Goal: Information Seeking & Learning: Learn about a topic

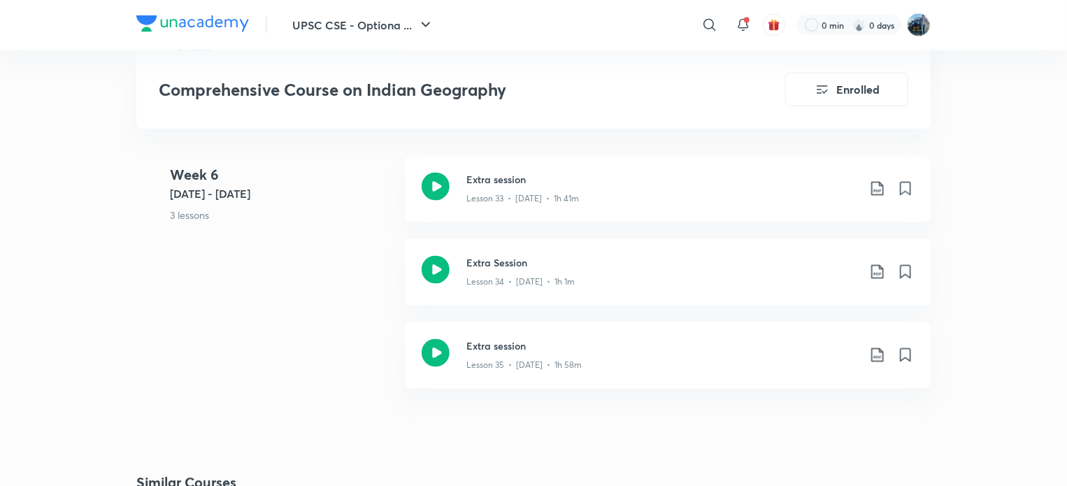
scroll to position [3923, 0]
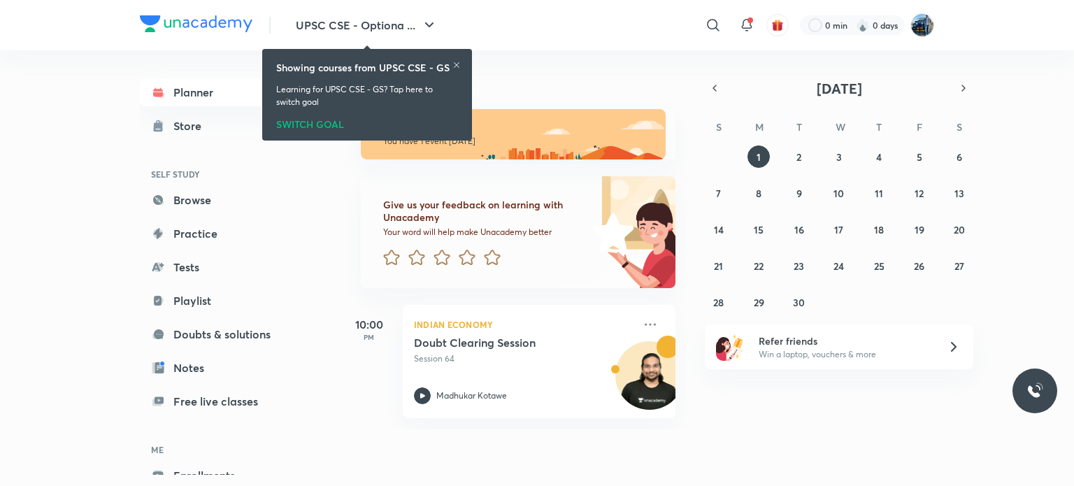
click at [456, 64] on icon at bounding box center [456, 65] width 8 height 8
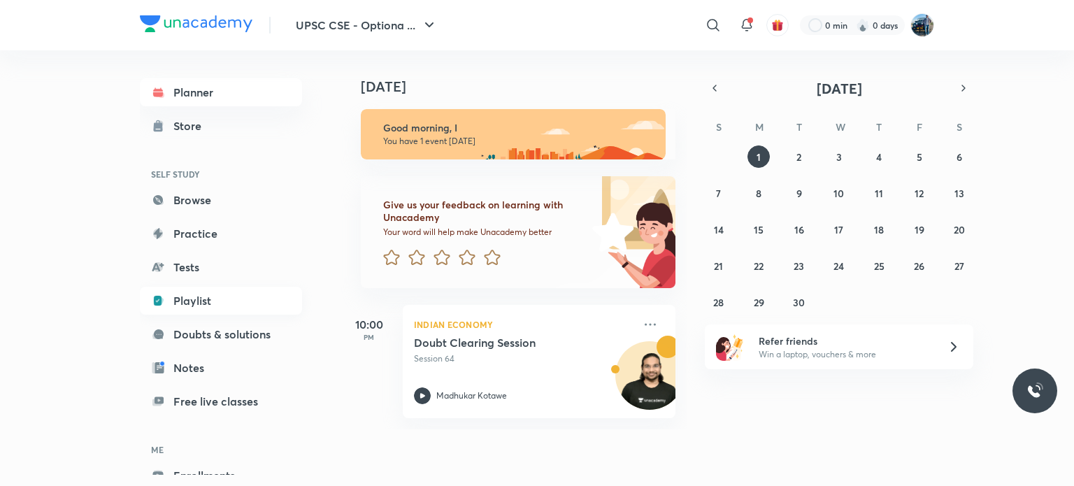
click at [210, 294] on link "Playlist" at bounding box center [221, 301] width 162 height 28
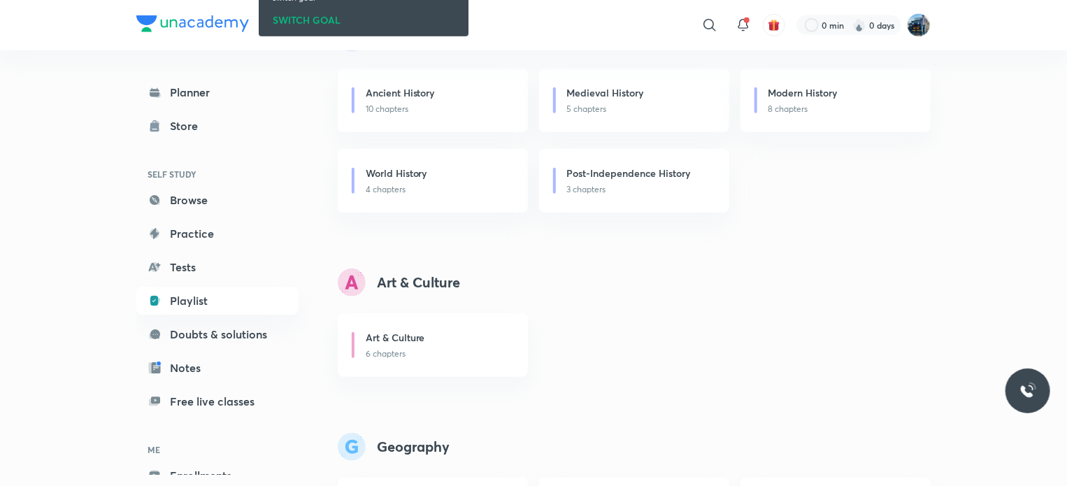
scroll to position [302, 0]
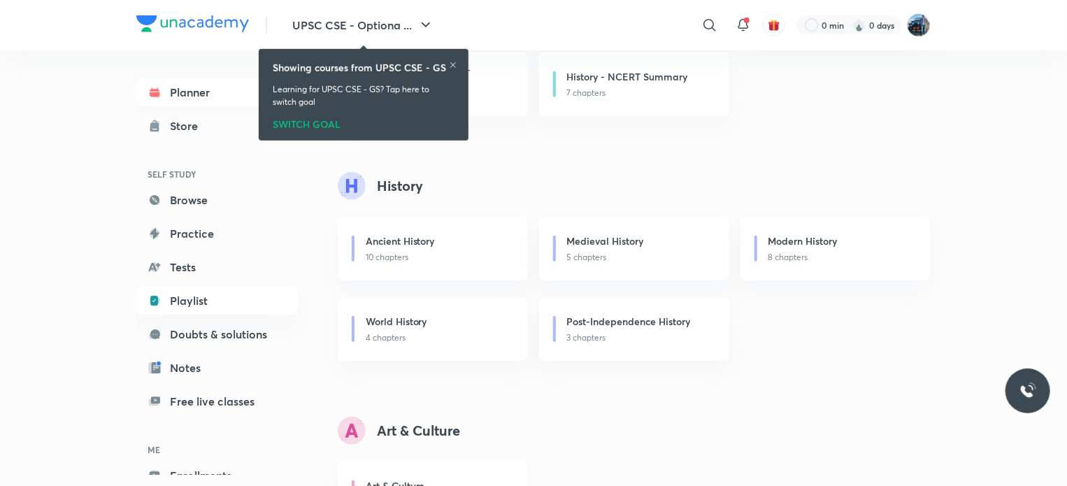
click at [198, 101] on link "Planner" at bounding box center [217, 92] width 162 height 28
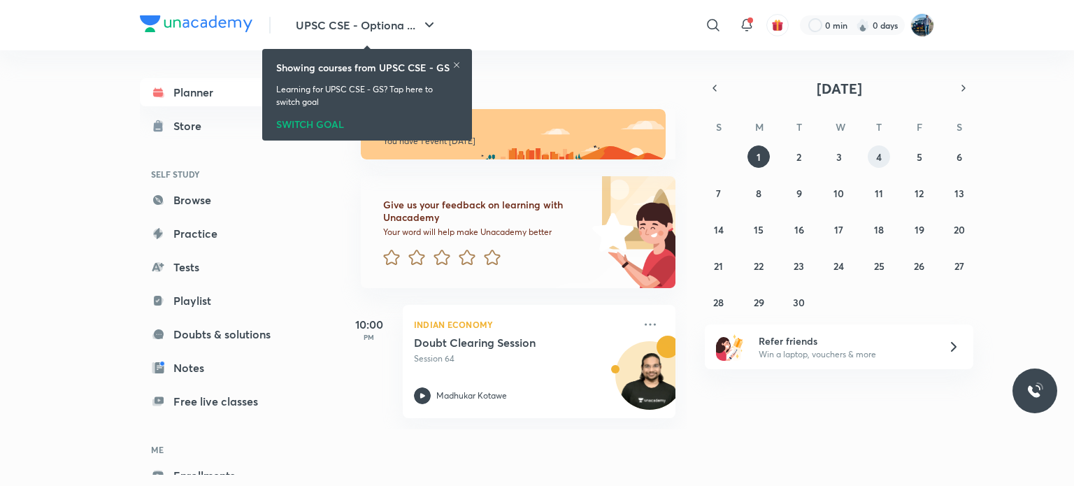
click at [874, 161] on button "4" at bounding box center [878, 156] width 22 height 22
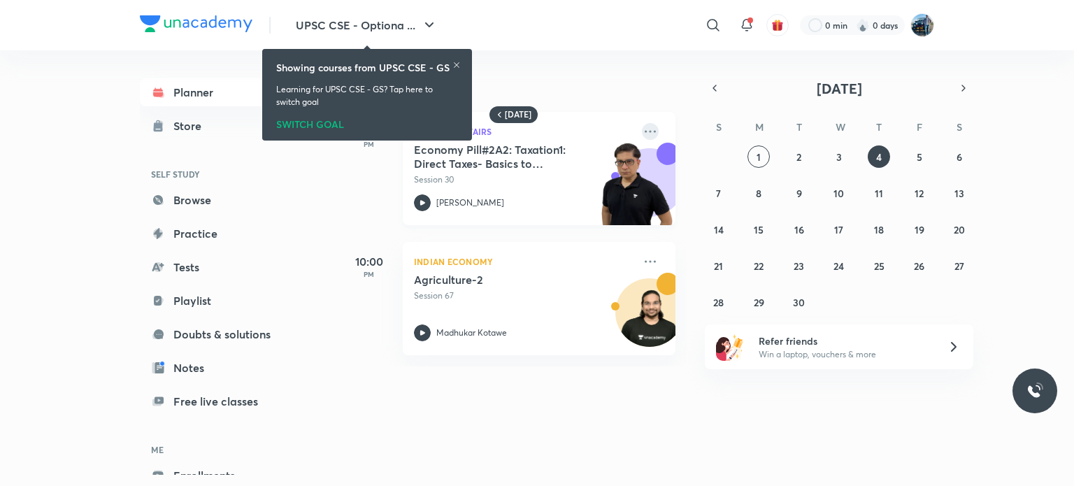
click at [642, 129] on icon at bounding box center [650, 131] width 17 height 17
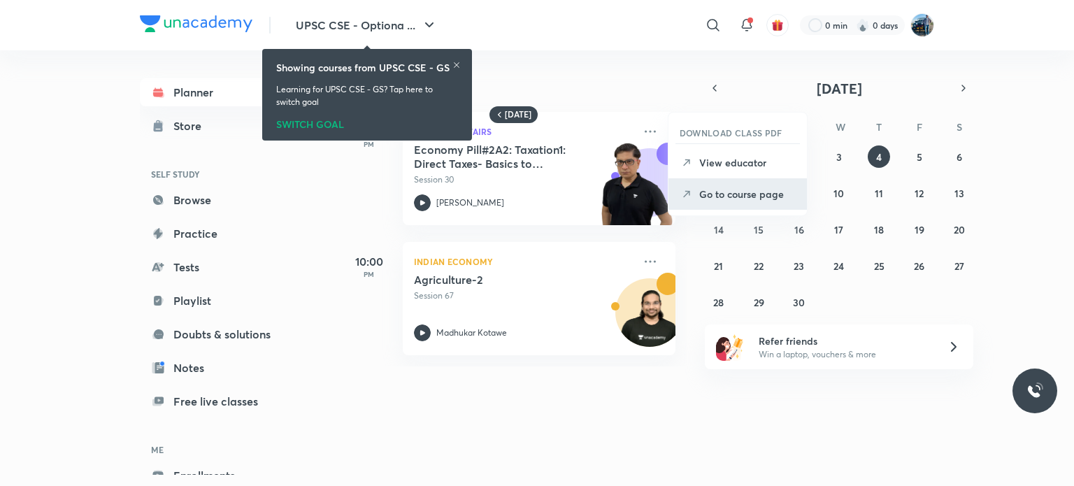
click at [730, 189] on p "Go to course page" at bounding box center [747, 194] width 96 height 15
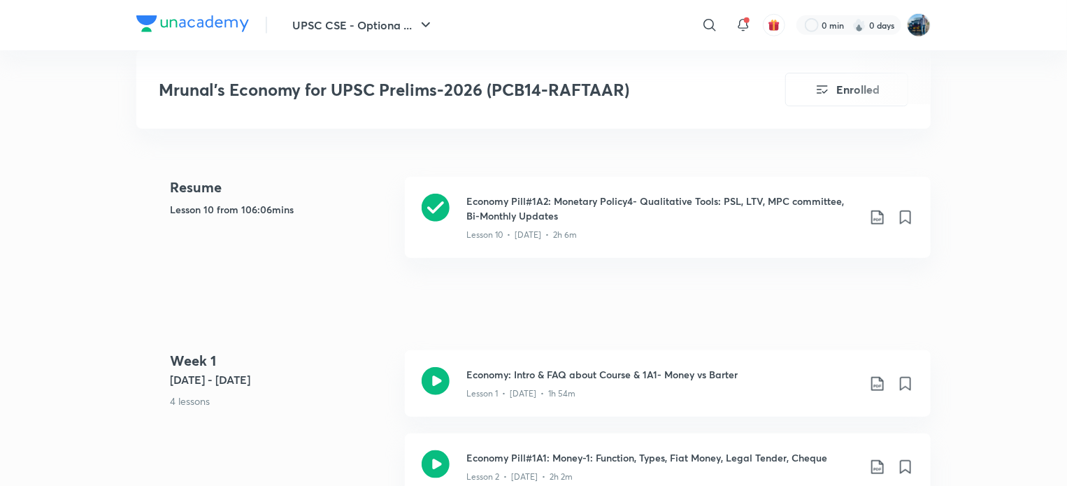
scroll to position [598, 0]
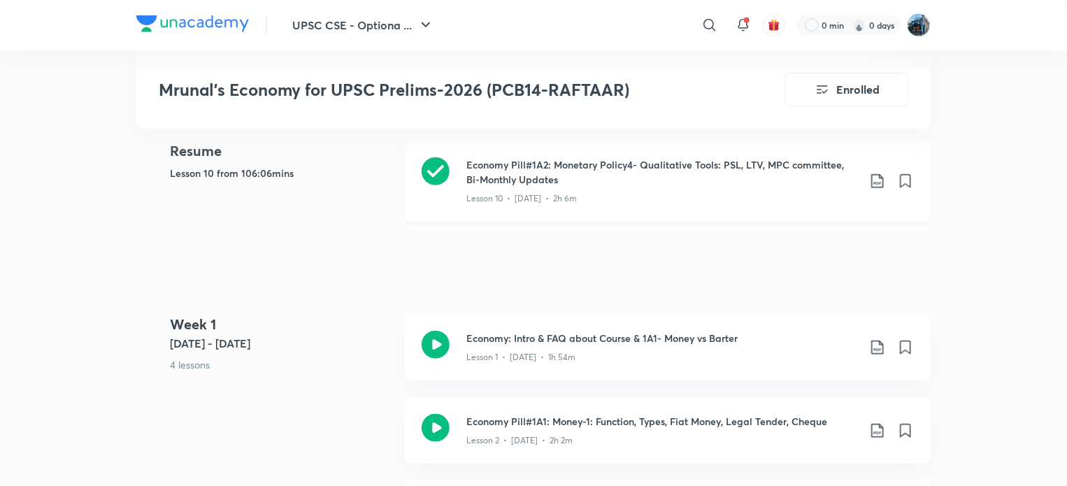
click at [770, 185] on h3 "Economy Pill#1A2: Monetary Policy4- Qualitative Tools: PSL, LTV, MPC committee,…" at bounding box center [661, 171] width 391 height 29
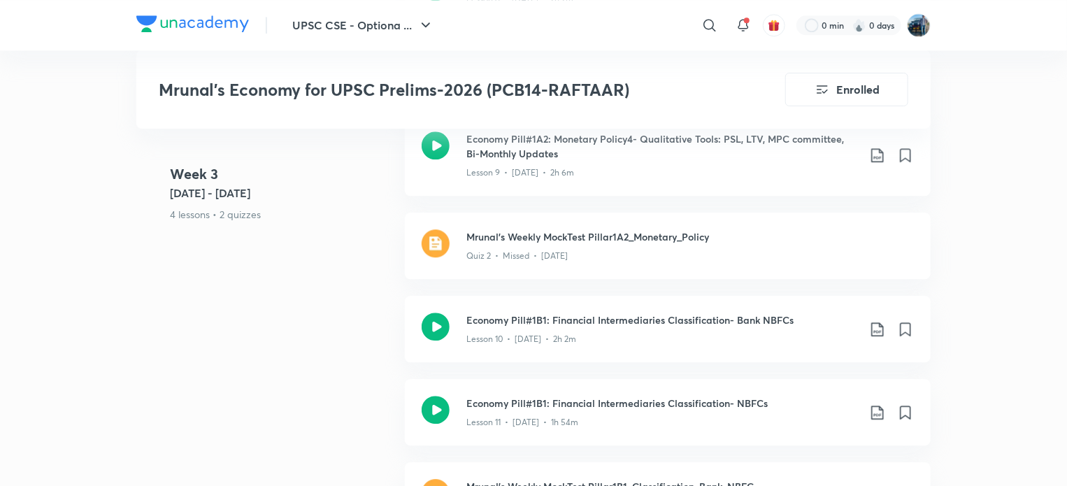
scroll to position [1721, 0]
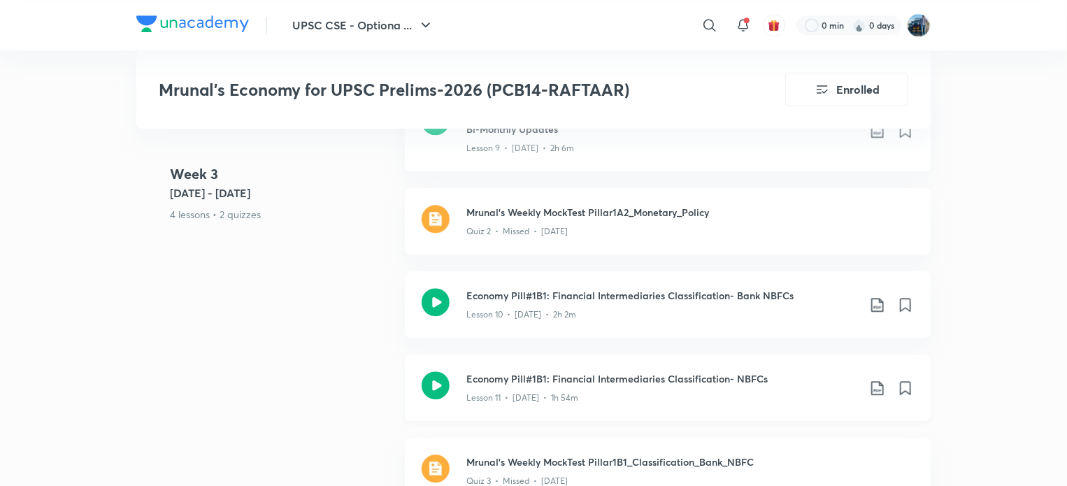
click at [746, 402] on div "Lesson 11 • Aug 1 • 1h 54m" at bounding box center [661, 395] width 391 height 18
click at [498, 404] on p "Lesson 11 • Aug 1 • 1h 54m" at bounding box center [522, 397] width 112 height 13
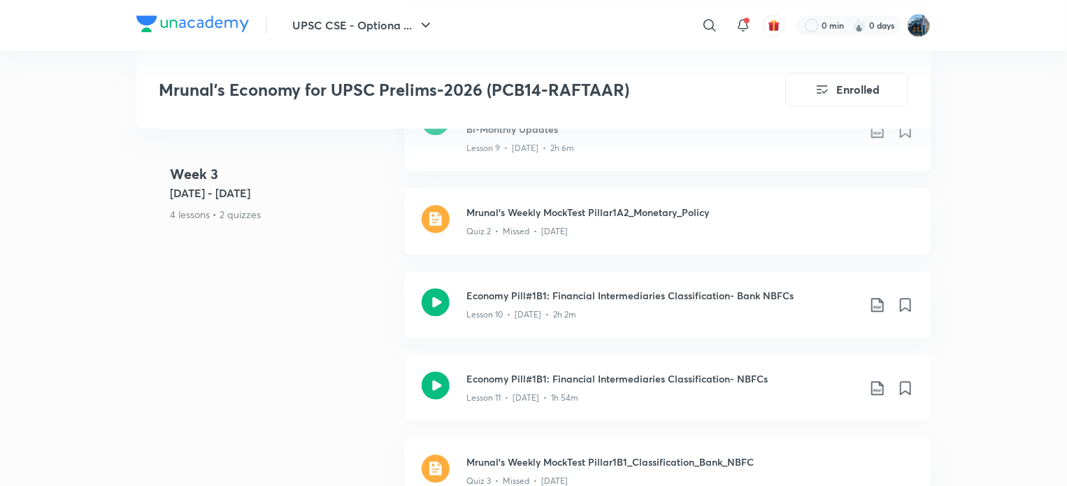
click at [498, 404] on p "Lesson 11 • Aug 1 • 1h 54m" at bounding box center [522, 397] width 112 height 13
click at [746, 386] on h3 "Economy Pill#1B1: Financial Intermediaries Classification- NBFCs" at bounding box center [661, 378] width 391 height 15
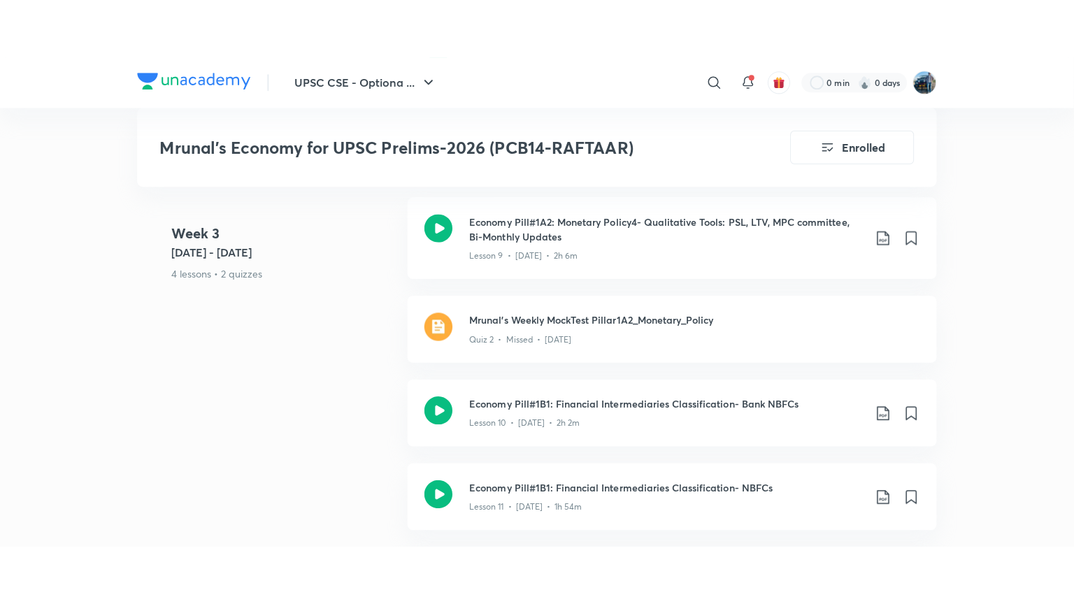
scroll to position [1685, 0]
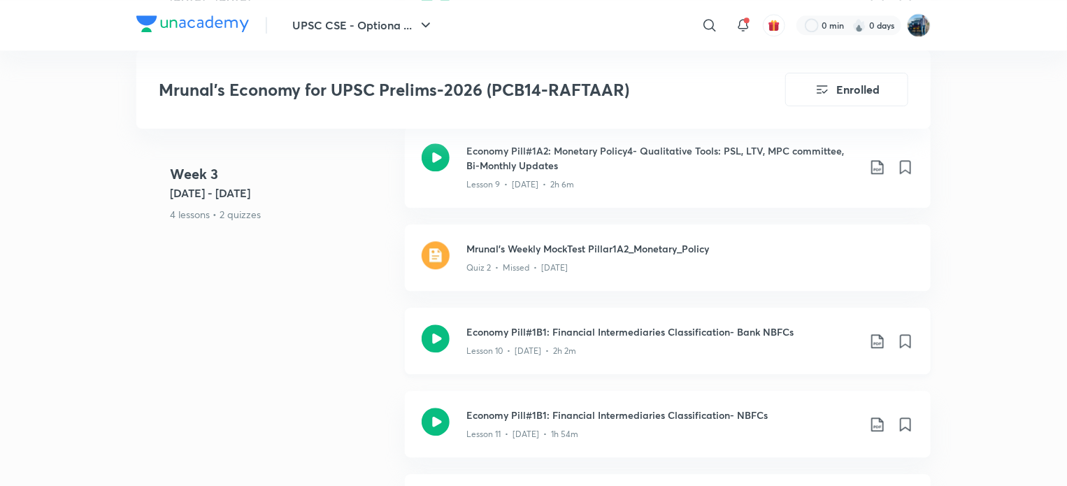
click at [727, 357] on div "Lesson 10 • Jul 31 • 2h 2m" at bounding box center [661, 348] width 391 height 18
click at [558, 190] on div "Lesson 9 • Jul 28 • 2h 6m" at bounding box center [661, 182] width 391 height 18
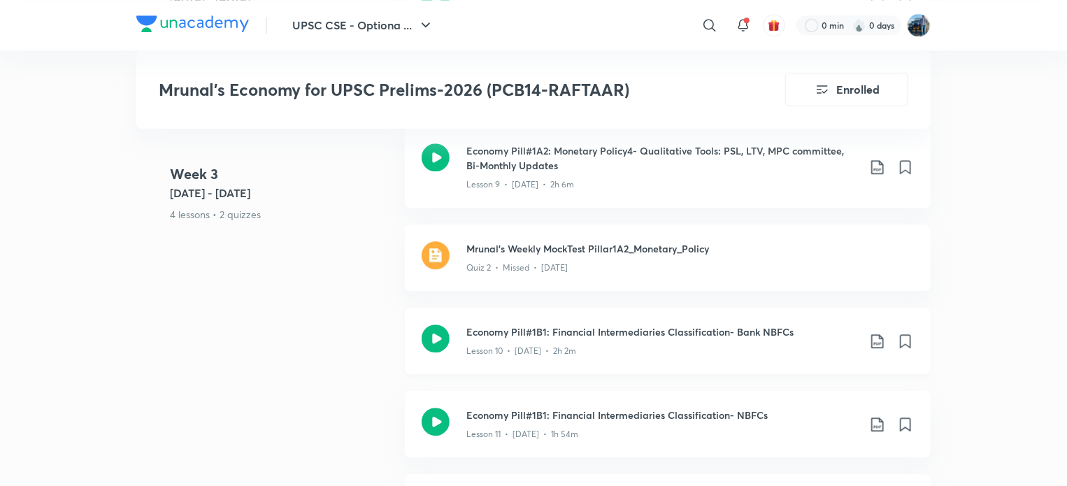
click at [554, 339] on h3 "Economy Pill#1B1: Financial Intermediaries Classification- Bank NBFCs" at bounding box center [661, 331] width 391 height 15
